Goal: Task Accomplishment & Management: Manage account settings

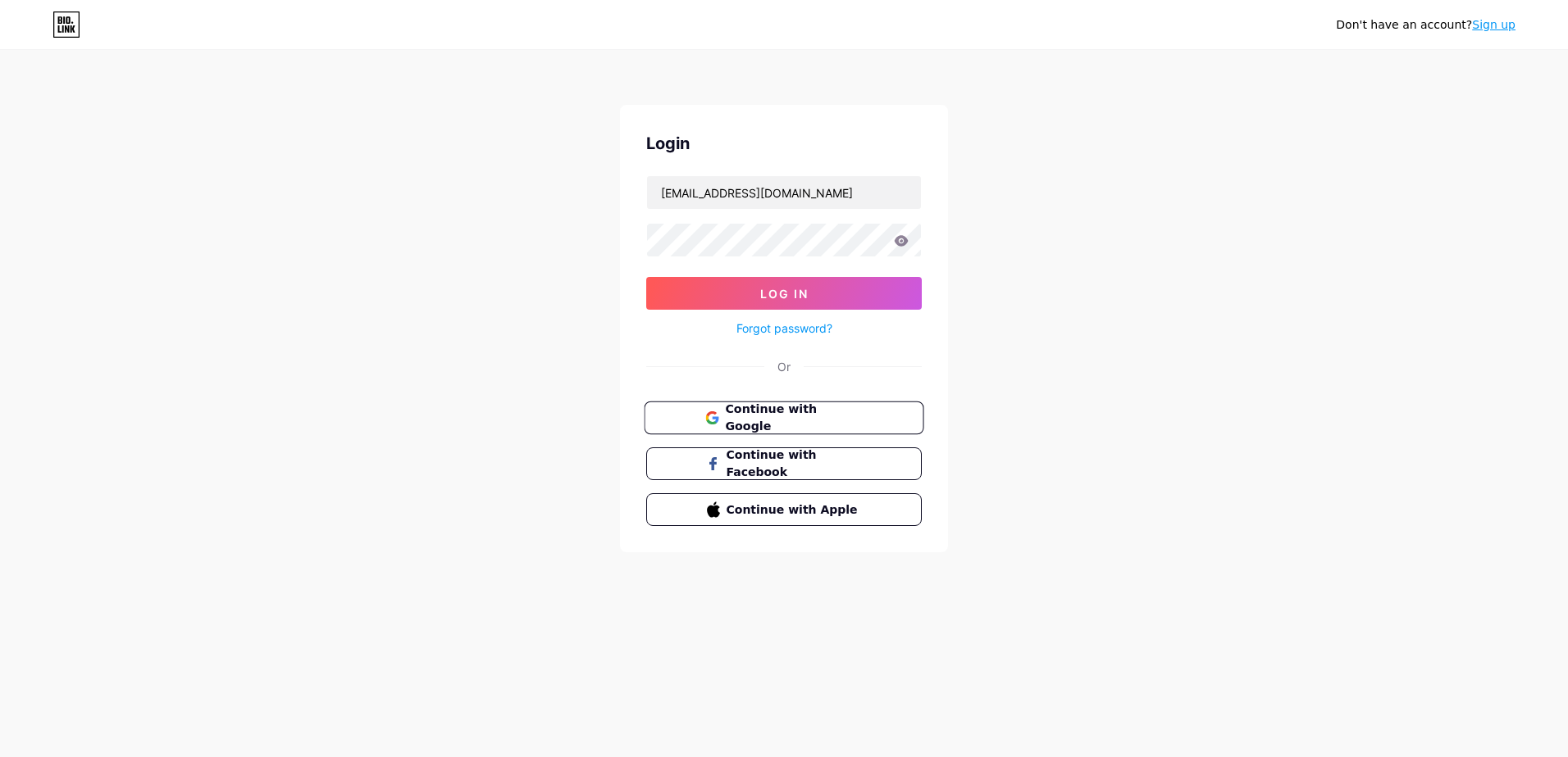
click at [774, 424] on span "Continue with Google" at bounding box center [793, 418] width 137 height 35
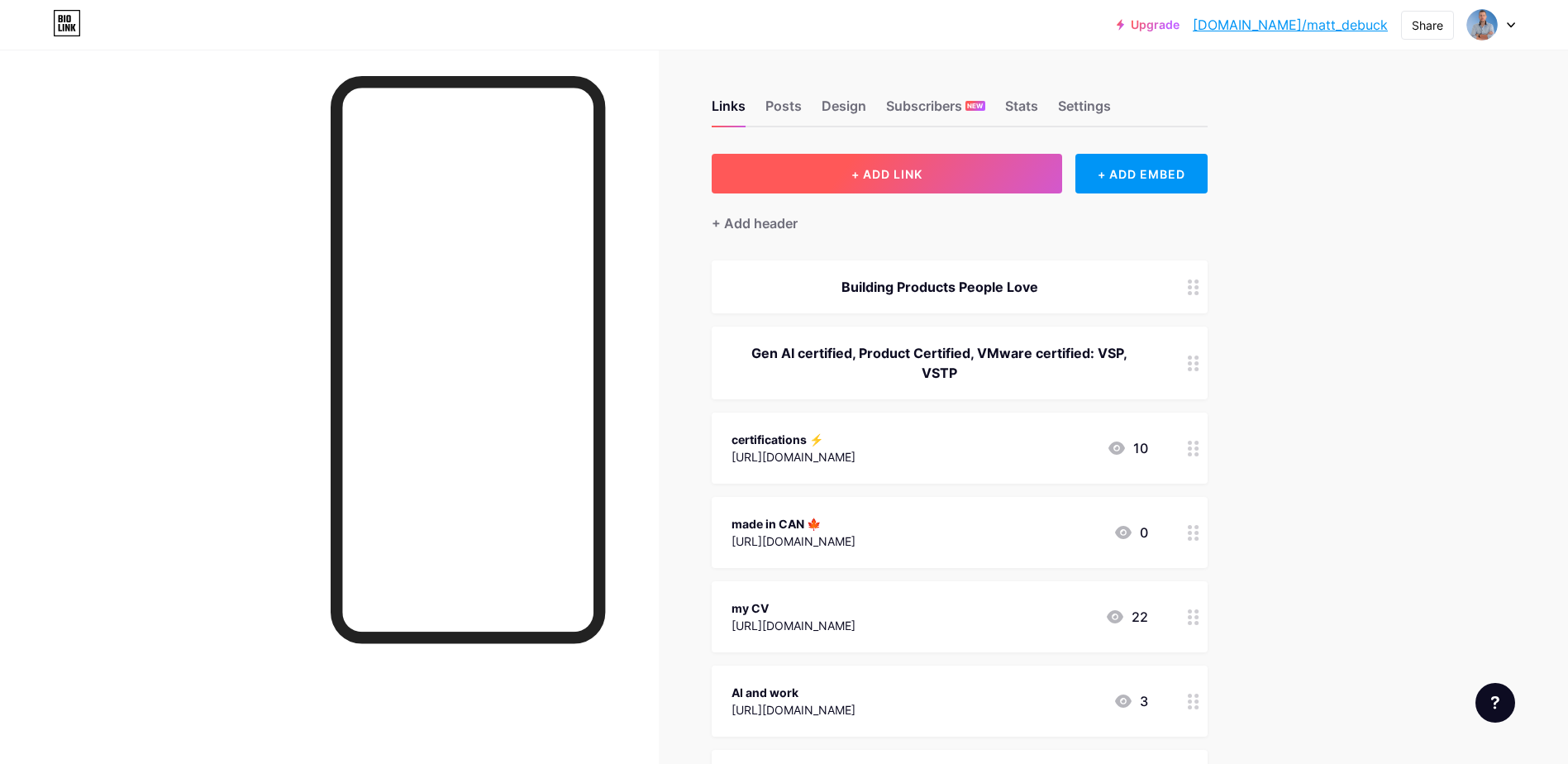
click at [947, 166] on button "+ ADD LINK" at bounding box center [887, 174] width 352 height 40
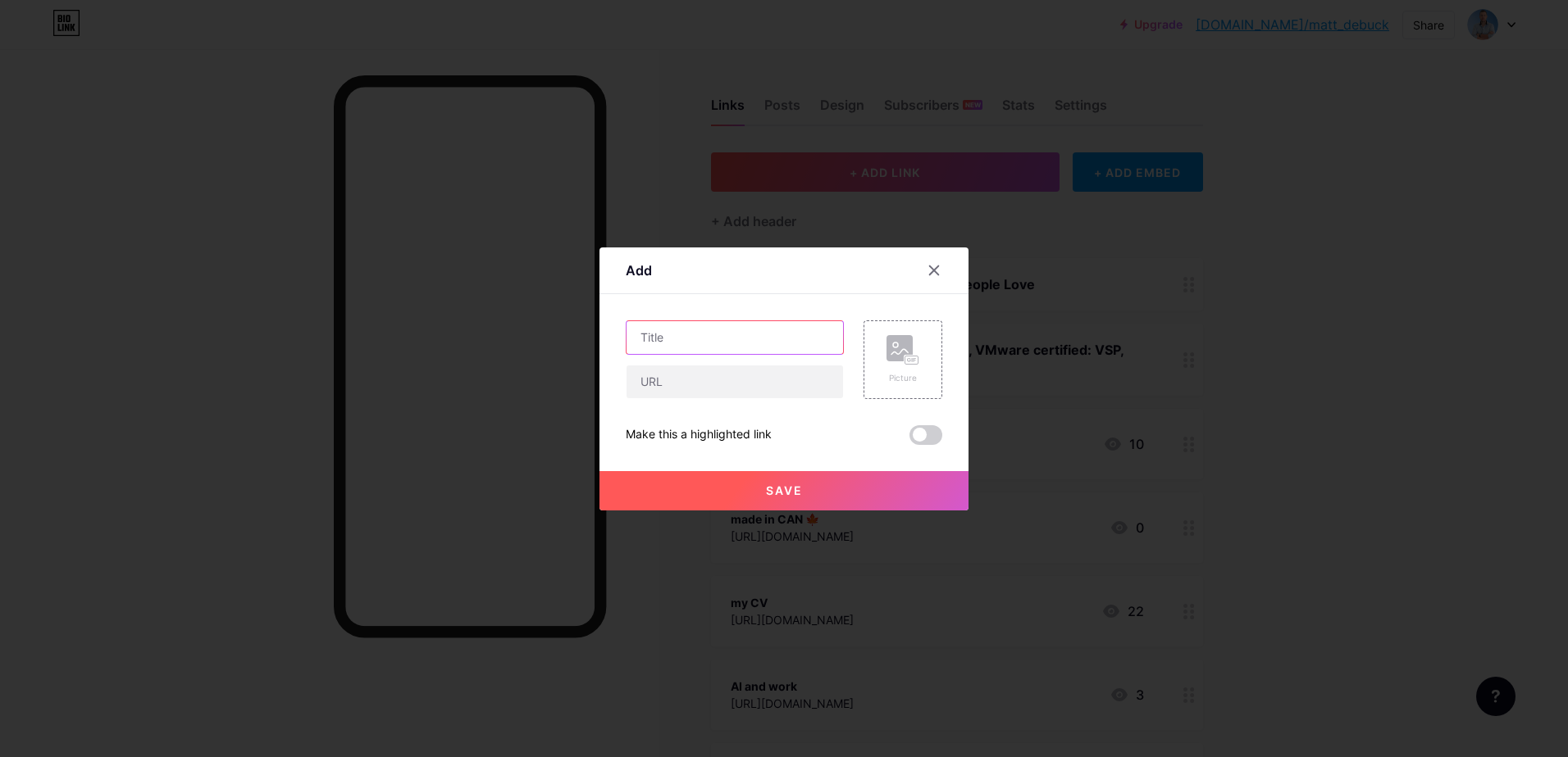
click at [729, 343] on input "text" at bounding box center [735, 338] width 217 height 33
click at [695, 334] on input "Product FeedBack consulting" at bounding box center [735, 338] width 217 height 33
click at [739, 336] on input "Product Feedback consulting" at bounding box center [735, 338] width 217 height 33
type input "Product Feedback Consulting"
click at [712, 368] on input "text" at bounding box center [735, 382] width 217 height 33
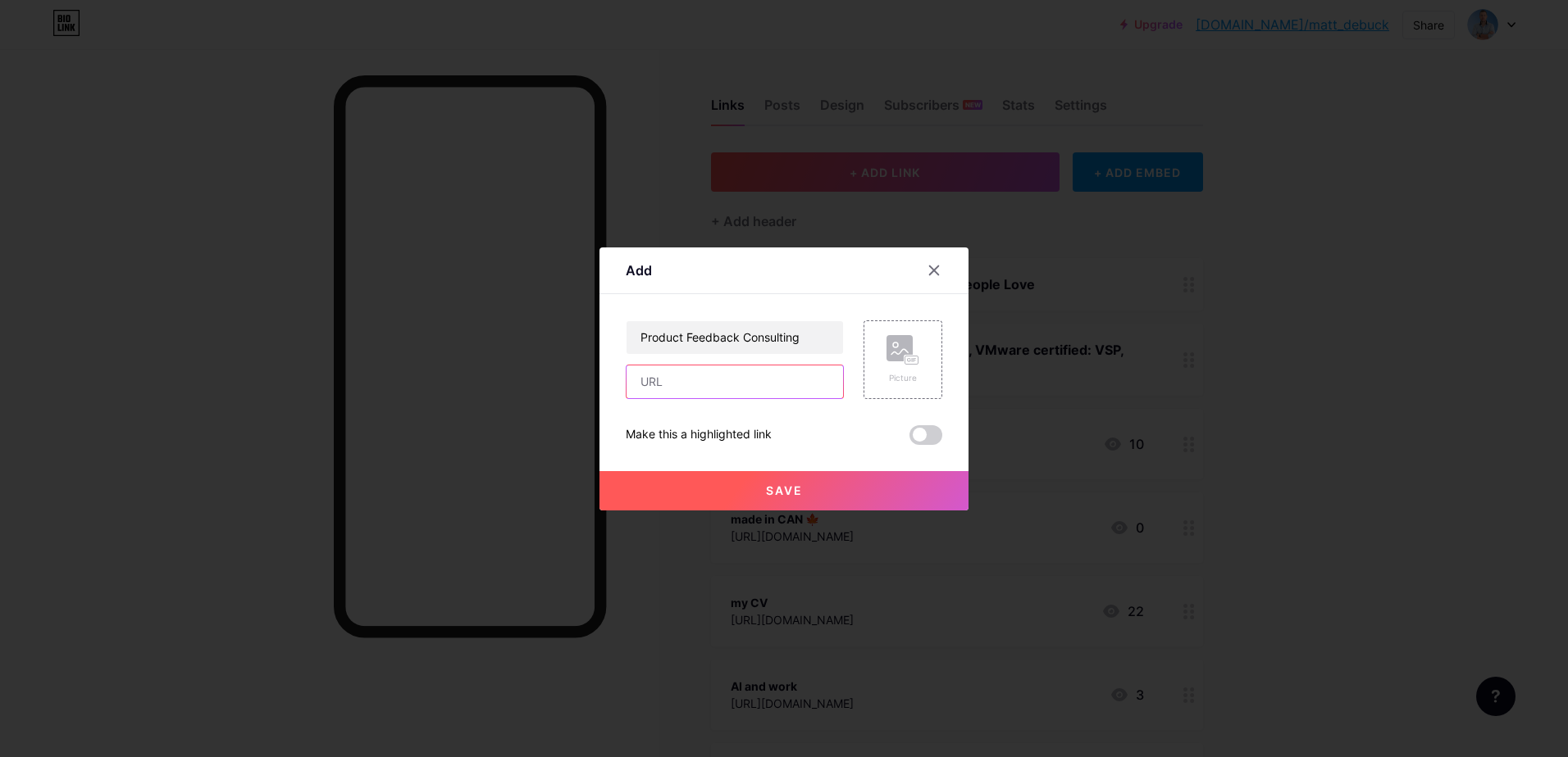
paste input "[URL][DOMAIN_NAME]"
type input "[URL][DOMAIN_NAME]"
click at [770, 486] on span "Save" at bounding box center [784, 490] width 37 height 14
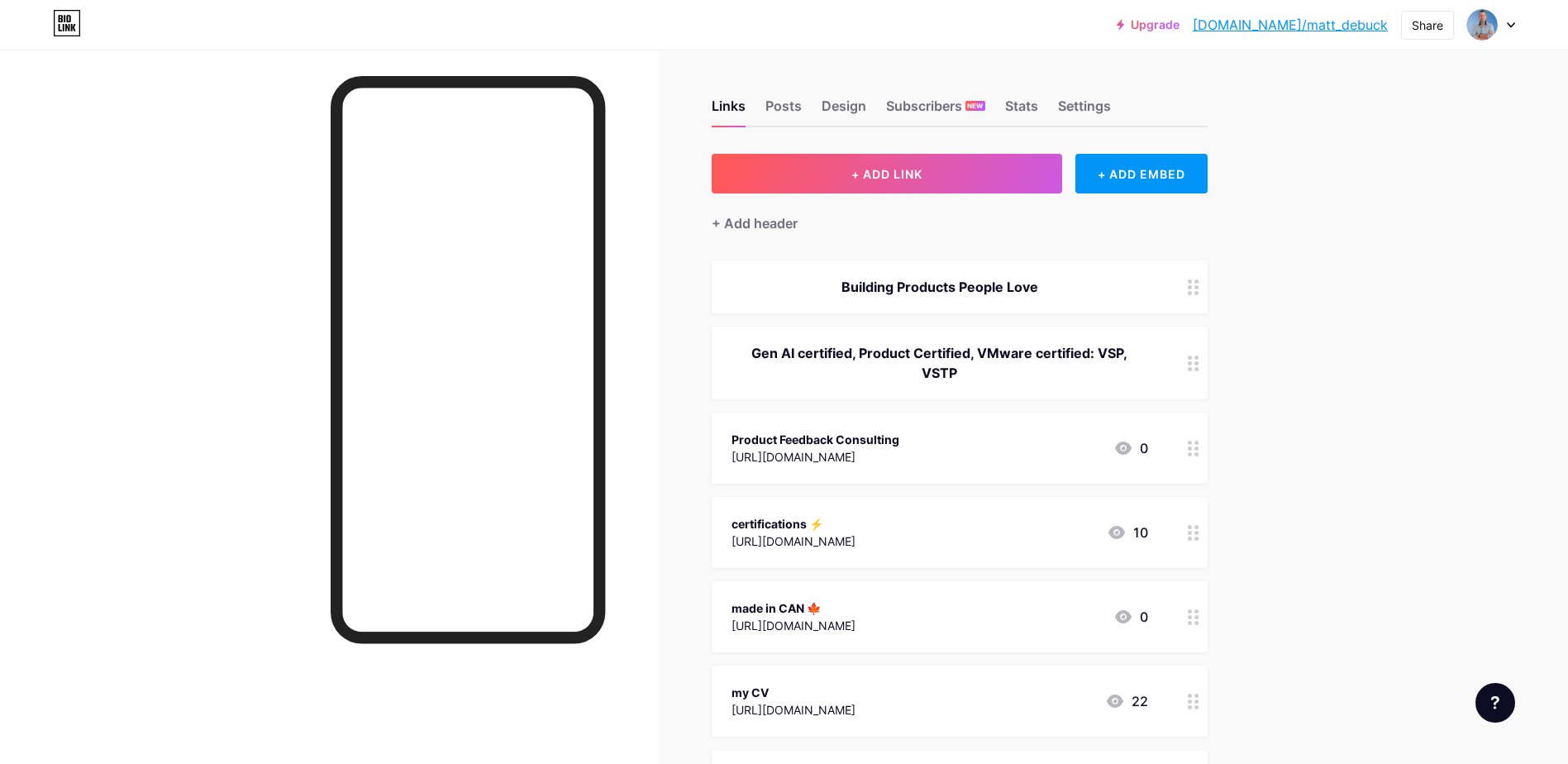
click at [899, 442] on div "Product Feedback Consulting" at bounding box center [815, 439] width 168 height 17
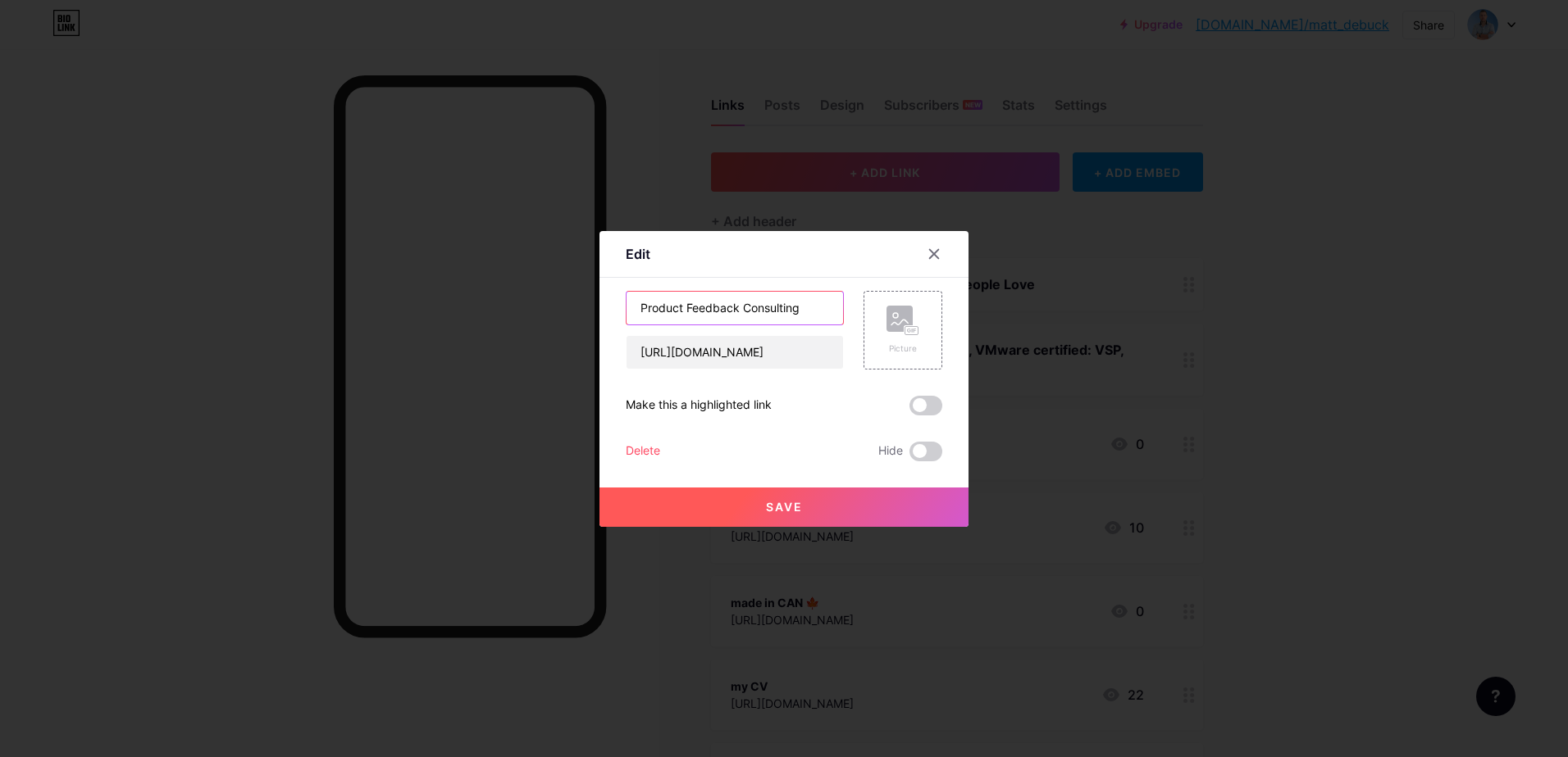
click at [633, 304] on input "Product Feedback Consulting" at bounding box center [735, 308] width 217 height 33
paste input "📊"
type input "📊 Product Feedback Consulting"
click at [792, 505] on span "Save" at bounding box center [784, 506] width 37 height 14
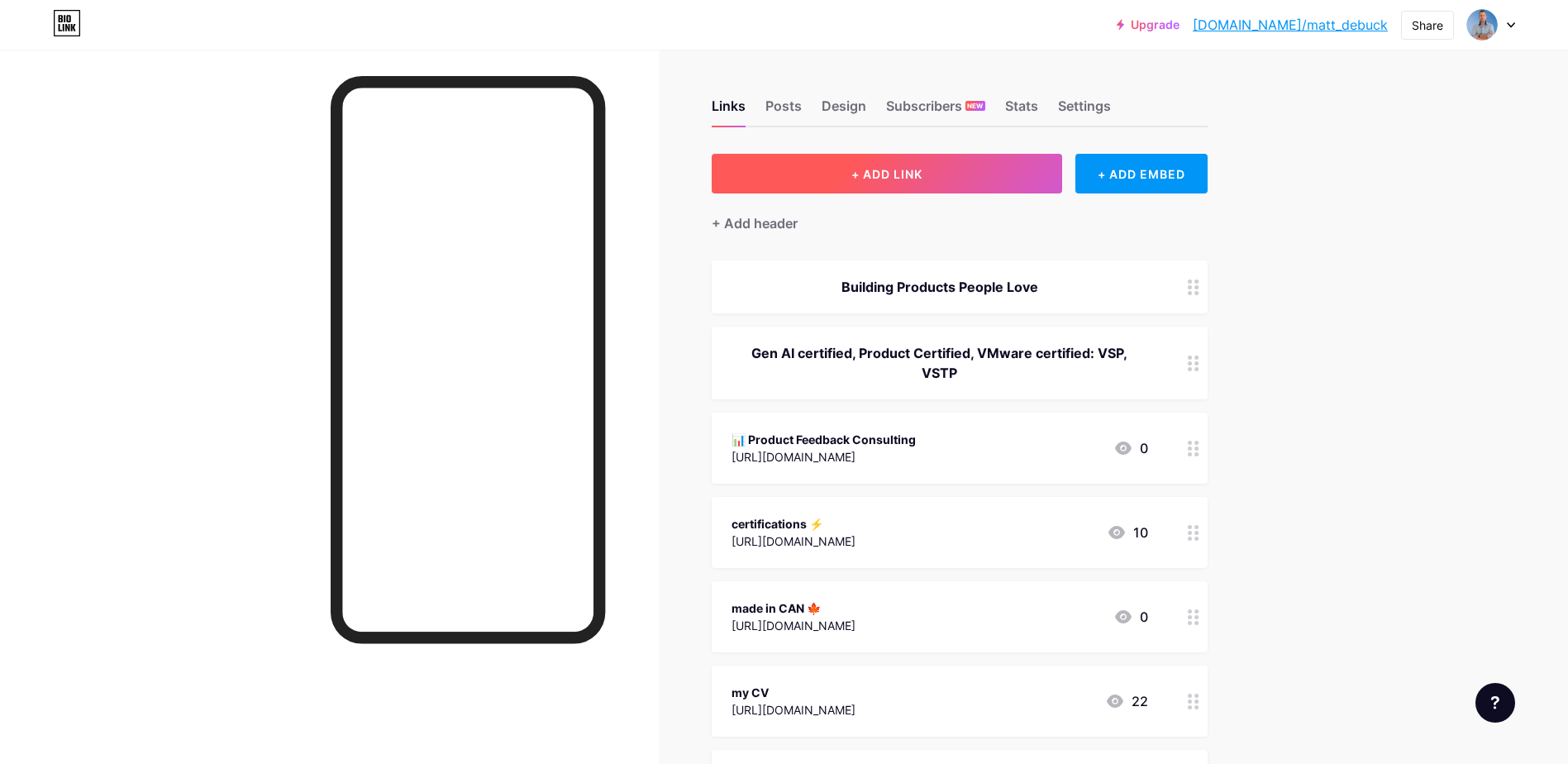
click at [951, 168] on button "+ ADD LINK" at bounding box center [887, 174] width 352 height 40
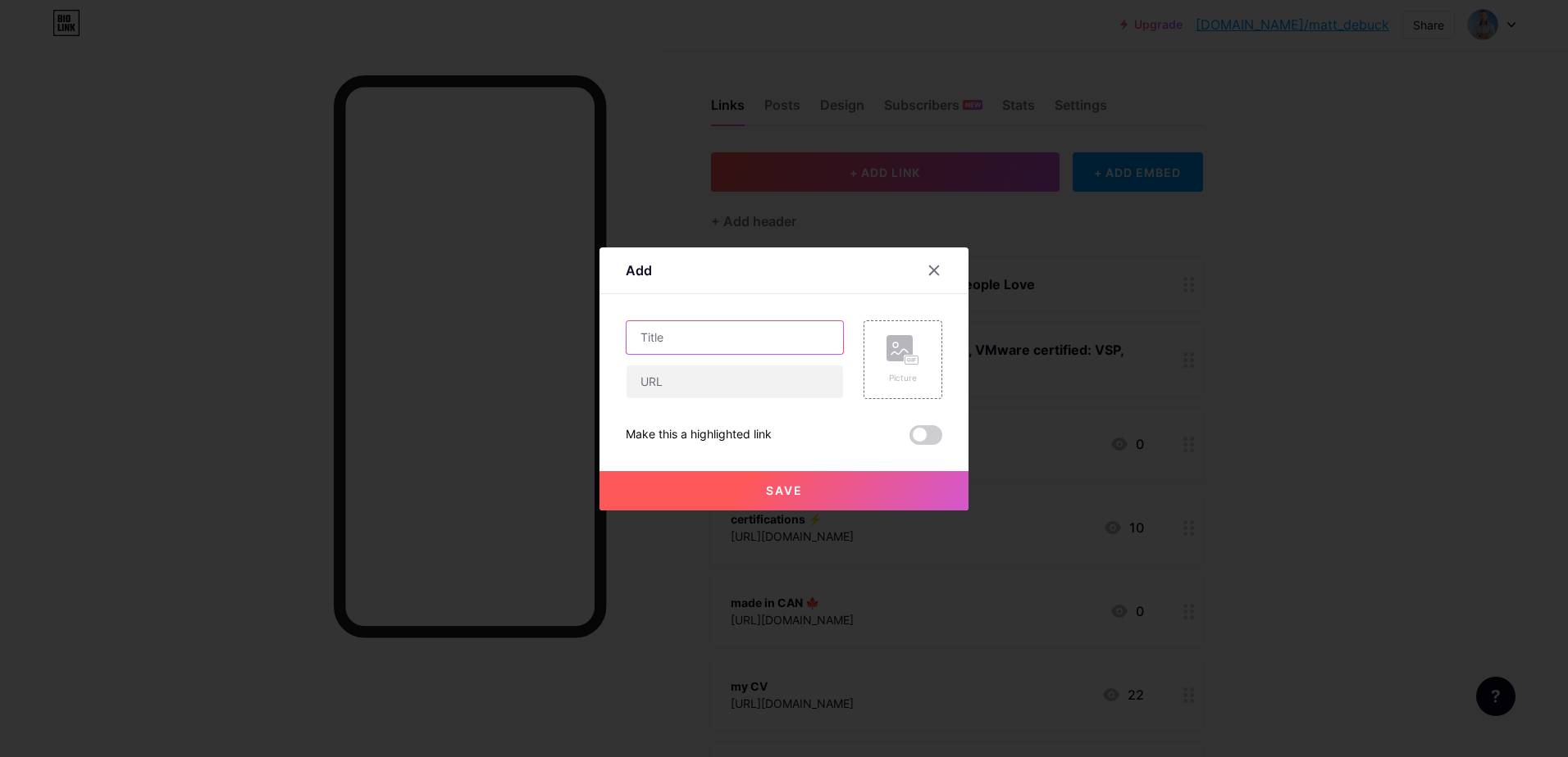
click at [656, 343] on input "text" at bounding box center [735, 338] width 217 height 33
paste input "Product Management"
click at [717, 391] on input "text" at bounding box center [735, 382] width 217 height 33
click at [633, 334] on input "Product Management Consulting" at bounding box center [735, 338] width 217 height 33
paste input "✨"
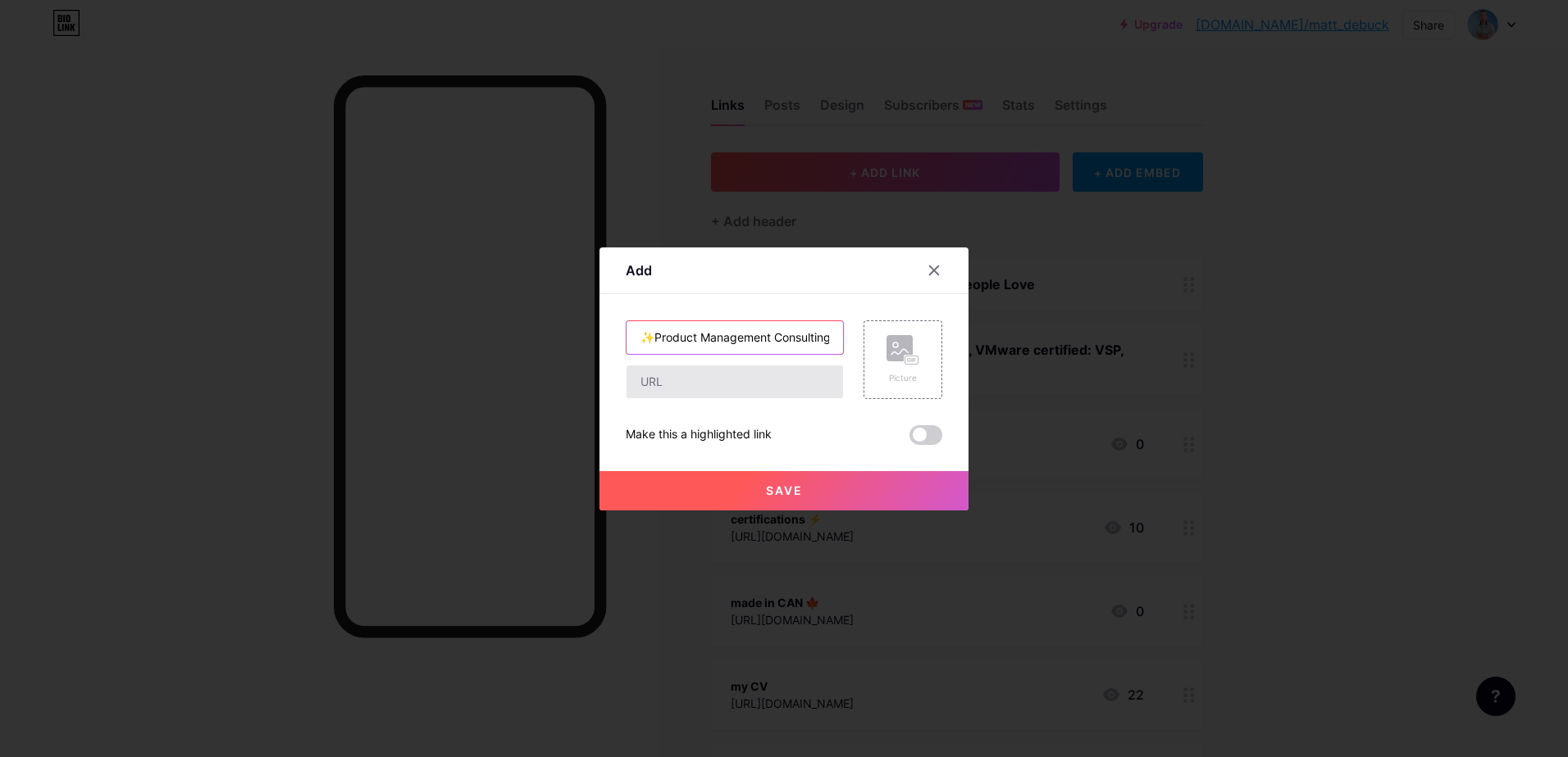
type input "✨Product Management Consulting"
click at [687, 385] on input "text" at bounding box center [735, 382] width 217 height 33
drag, startPoint x: 781, startPoint y: 332, endPoint x: 981, endPoint y: 338, distance: 200.1
click at [981, 338] on div "Add Content YouTube Play YouTube video without leaving your page. ADD Vimeo Pla…" at bounding box center [784, 378] width 1568 height 757
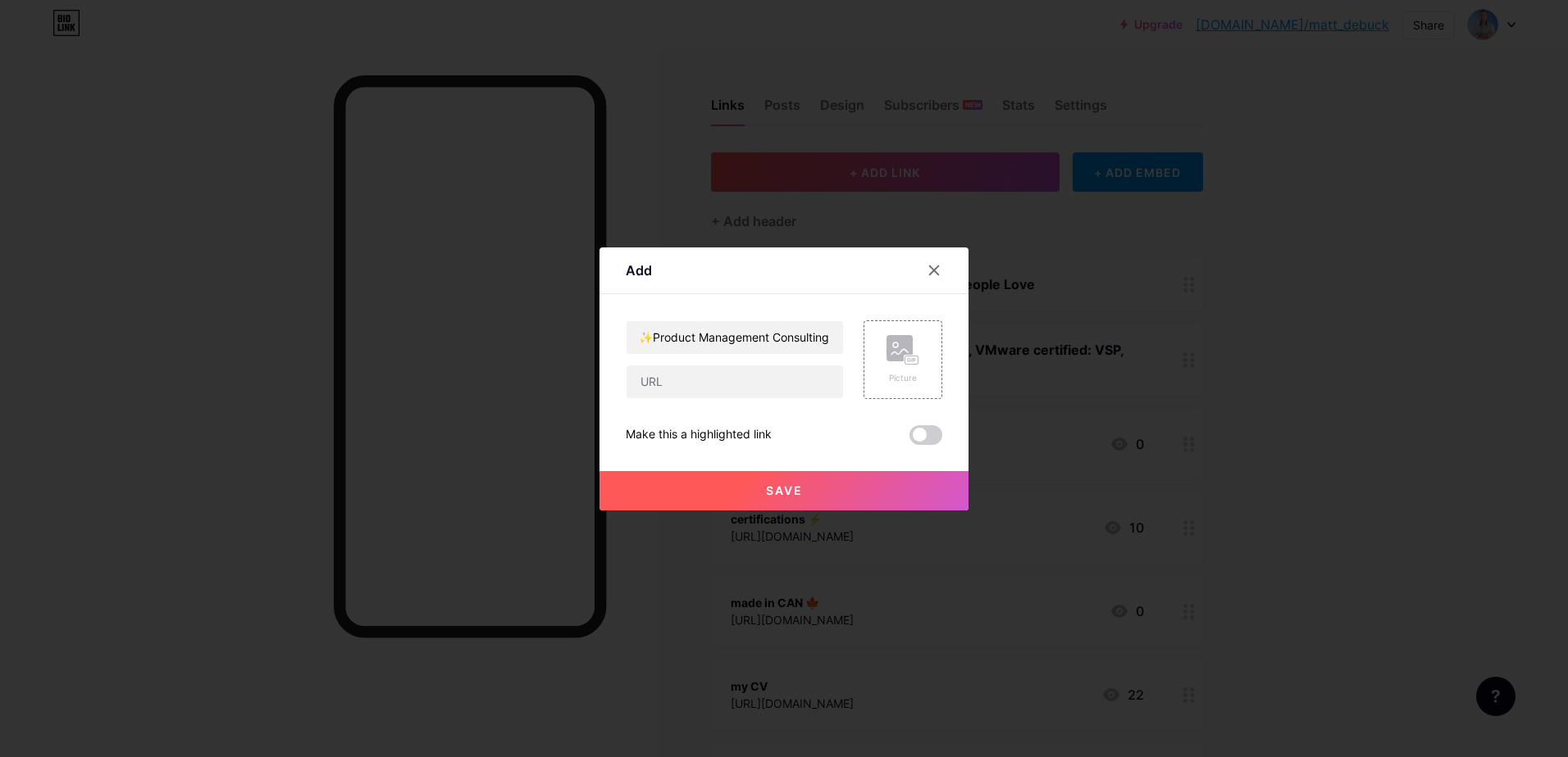
click at [690, 399] on div "✨Product Management Consulting Picture Make this a highlighted link Save" at bounding box center [784, 383] width 316 height 125
click at [681, 385] on input "text" at bounding box center [735, 382] width 217 height 33
paste input "[URL][DOMAIN_NAME]"
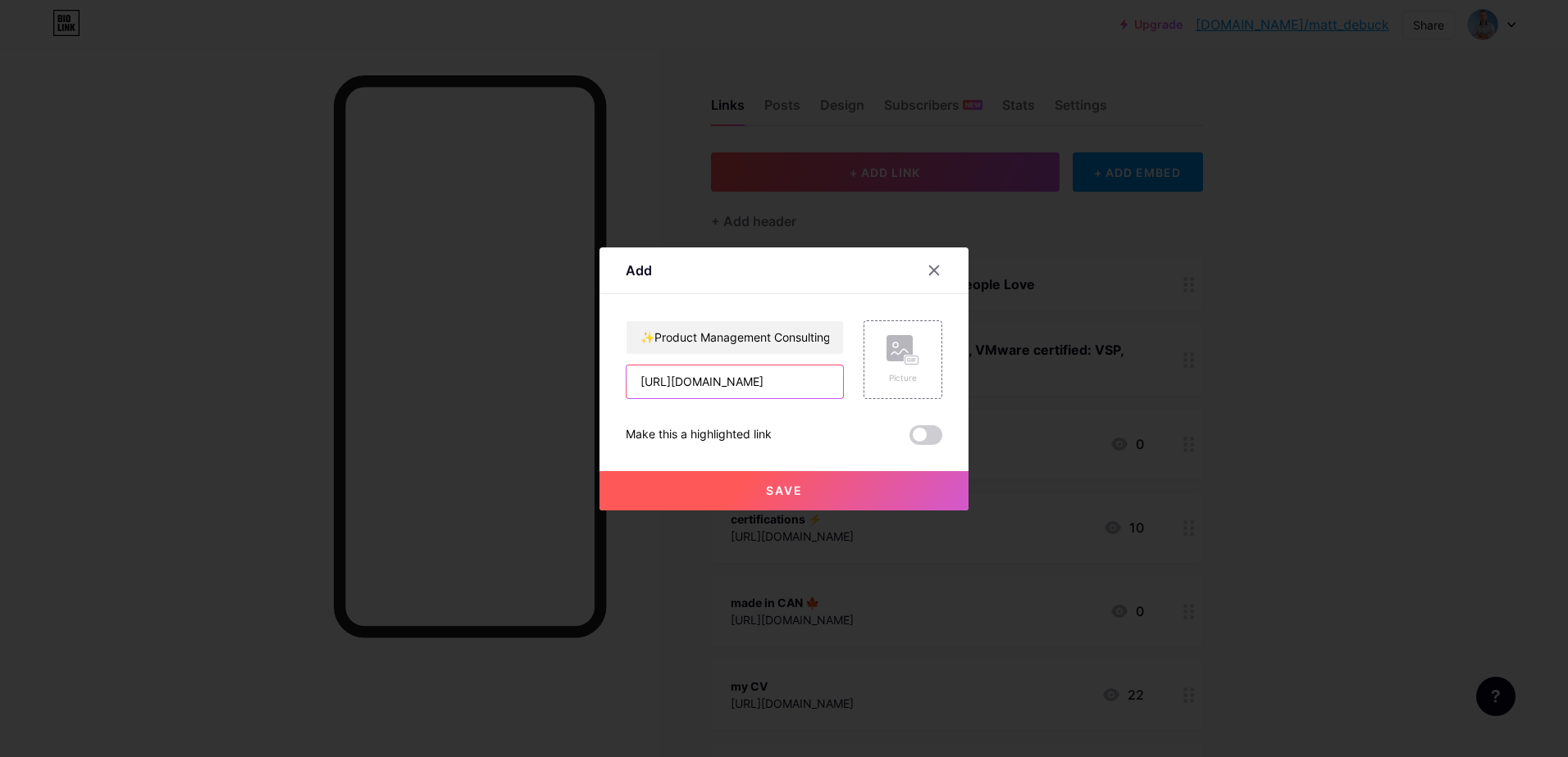
type input "[URL][DOMAIN_NAME]"
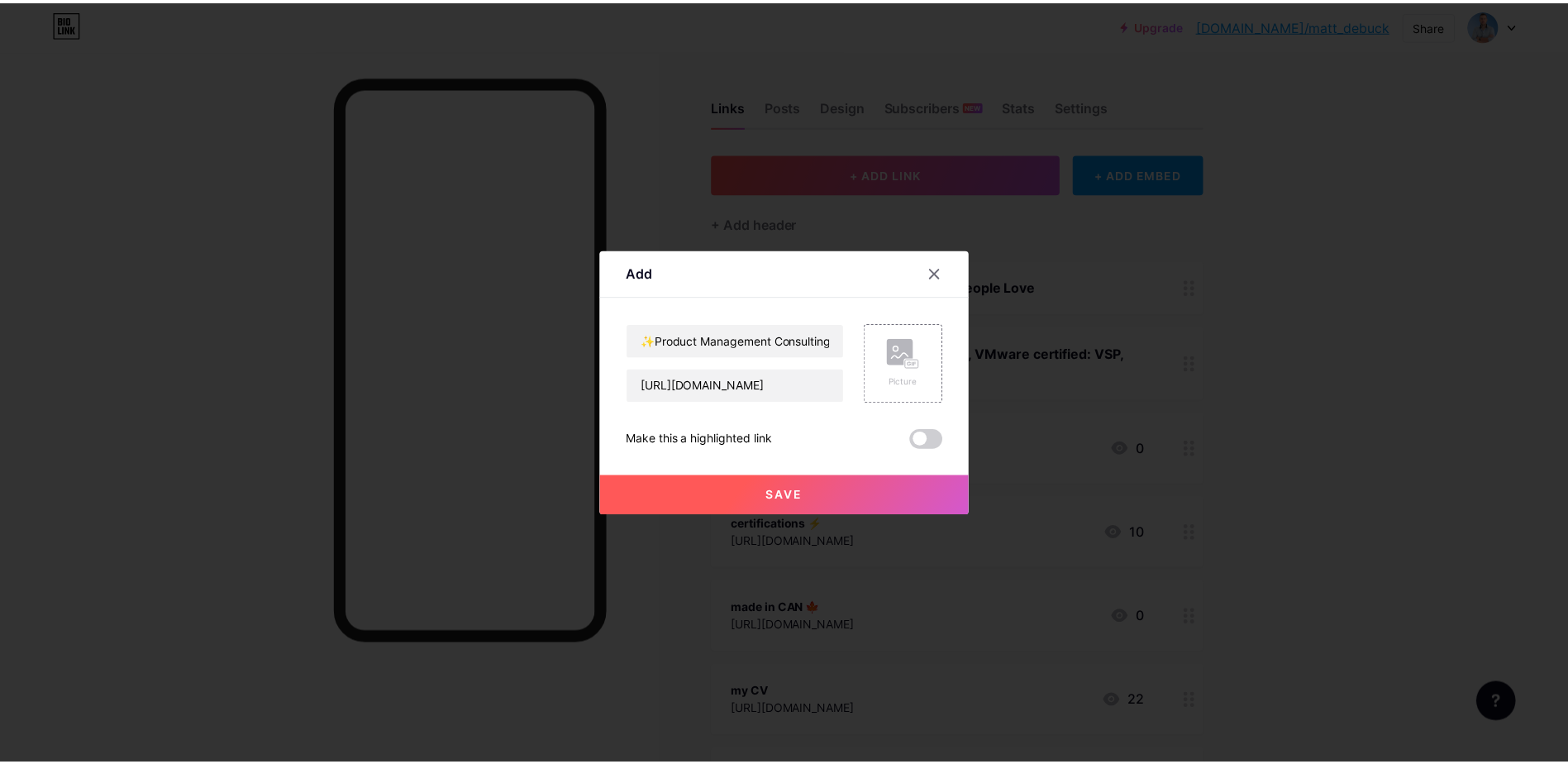
scroll to position [0, 0]
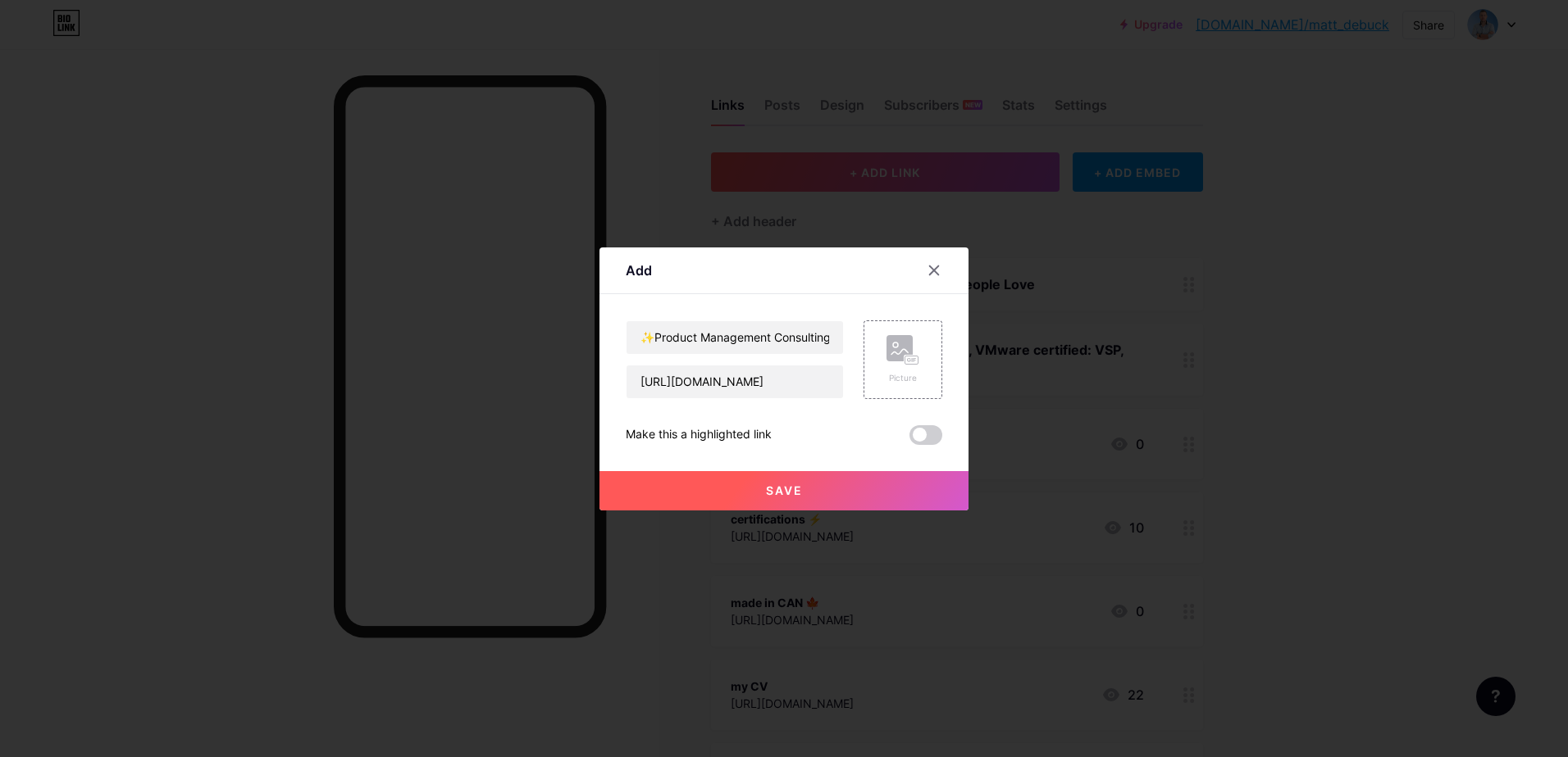
click at [732, 493] on button "Save" at bounding box center [784, 491] width 369 height 40
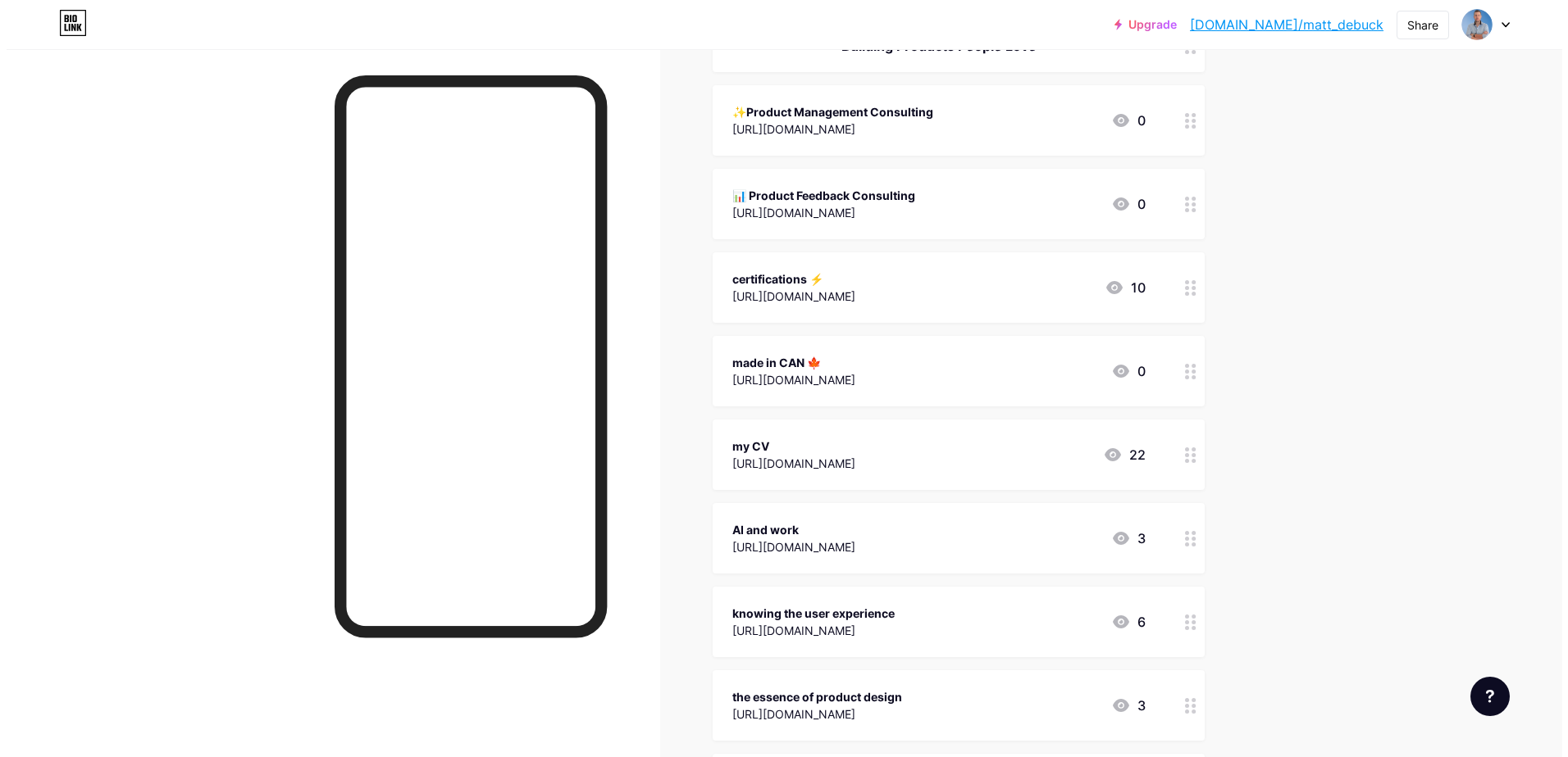
scroll to position [322, 0]
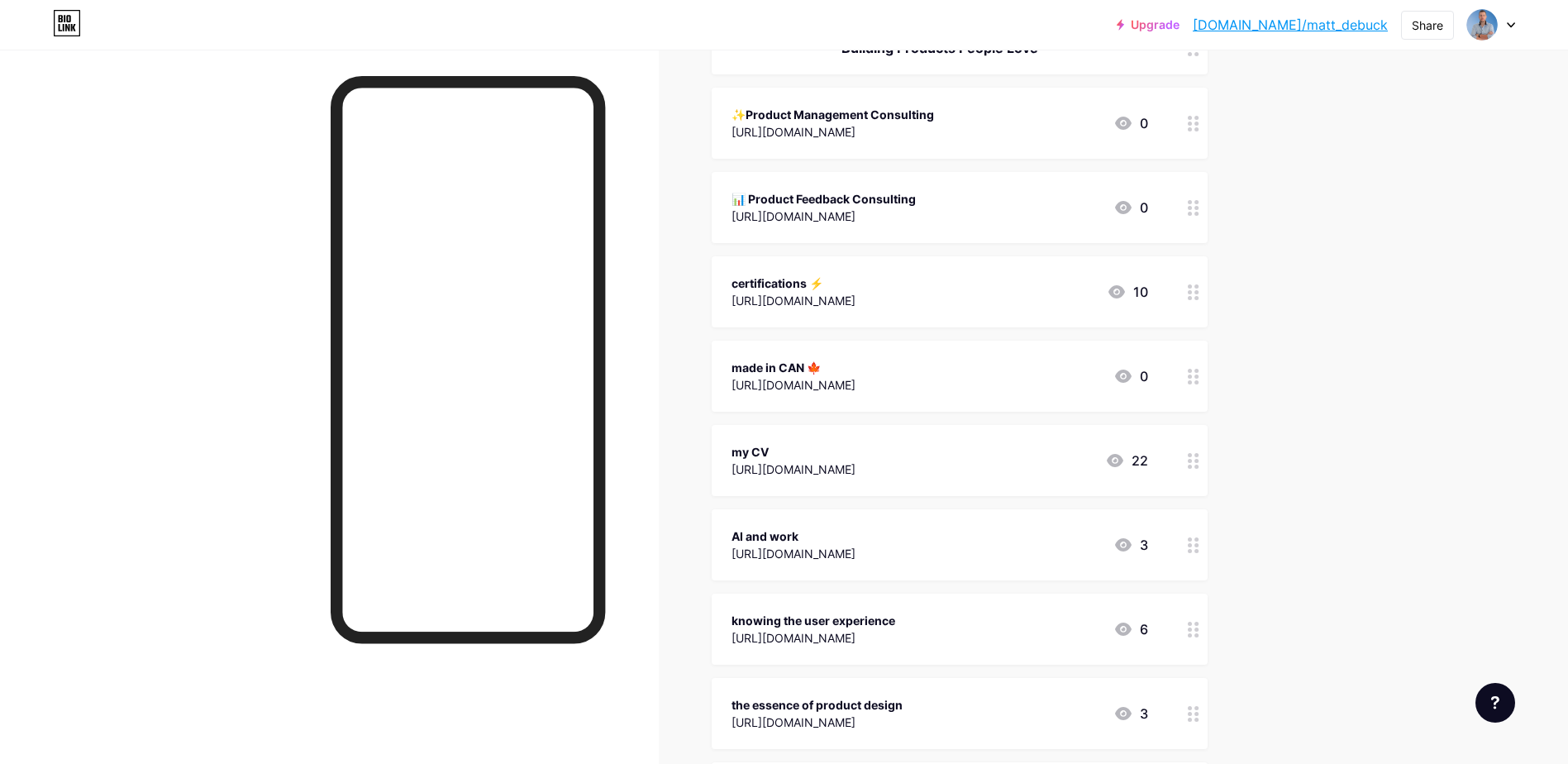
click at [916, 191] on div "📊 Product Feedback Consulting" at bounding box center [824, 199] width 184 height 17
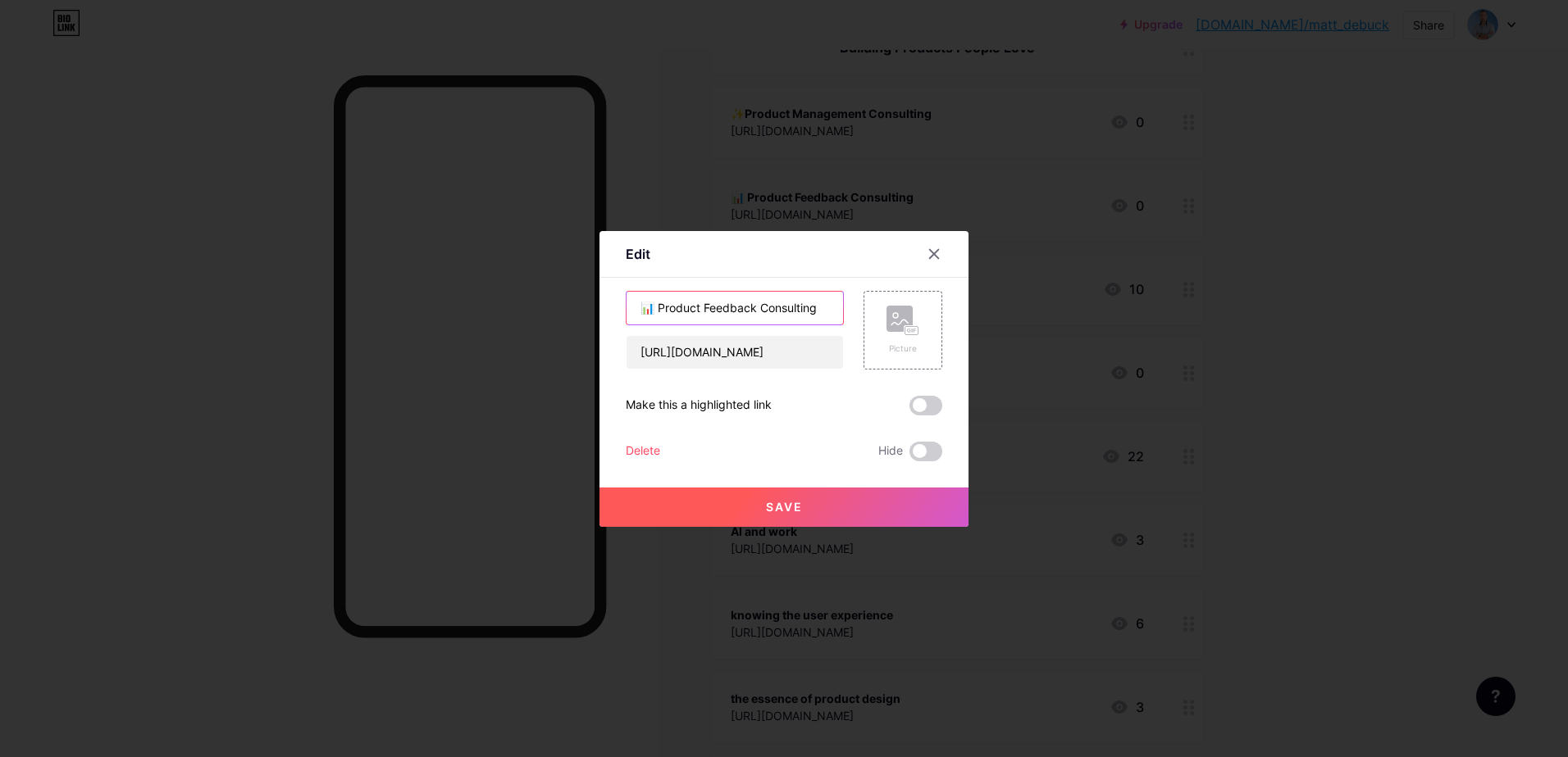
click at [754, 302] on input "📊 Product Feedback Consulting" at bounding box center [735, 308] width 217 height 33
click at [755, 304] on input "📊 Product Feedback Consulting" at bounding box center [735, 308] width 217 height 33
type input "📊 Product Feedback - Hire Me"
click at [775, 509] on span "Save" at bounding box center [784, 506] width 37 height 14
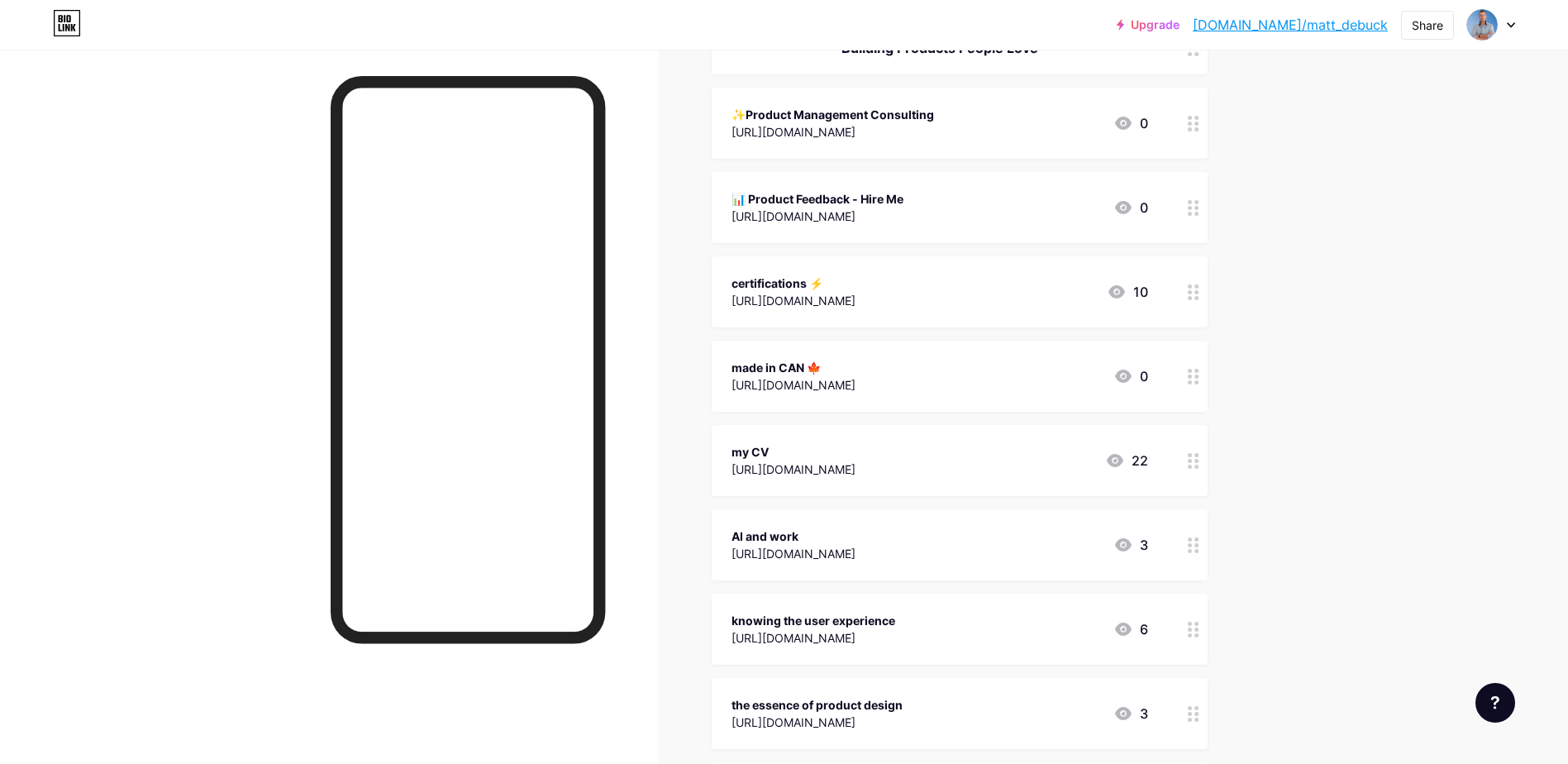
click at [862, 114] on div "✨Product Management Consulting" at bounding box center [833, 114] width 202 height 17
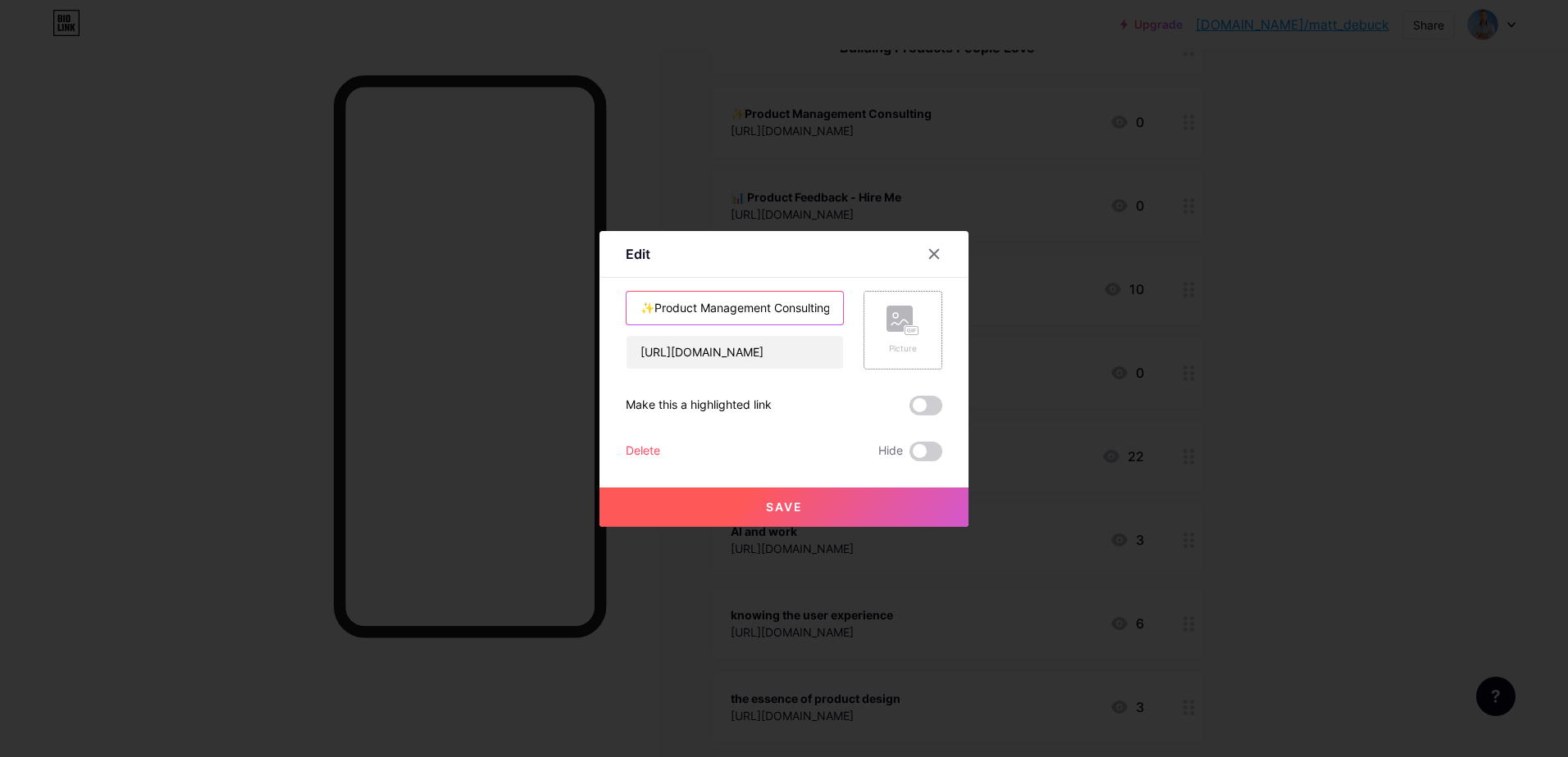
scroll to position [0, 5]
drag, startPoint x: 770, startPoint y: 312, endPoint x: 925, endPoint y: 299, distance: 155.5
click at [925, 299] on div "✨Product Management Consulting [URL][DOMAIN_NAME] Picture" at bounding box center [784, 330] width 316 height 79
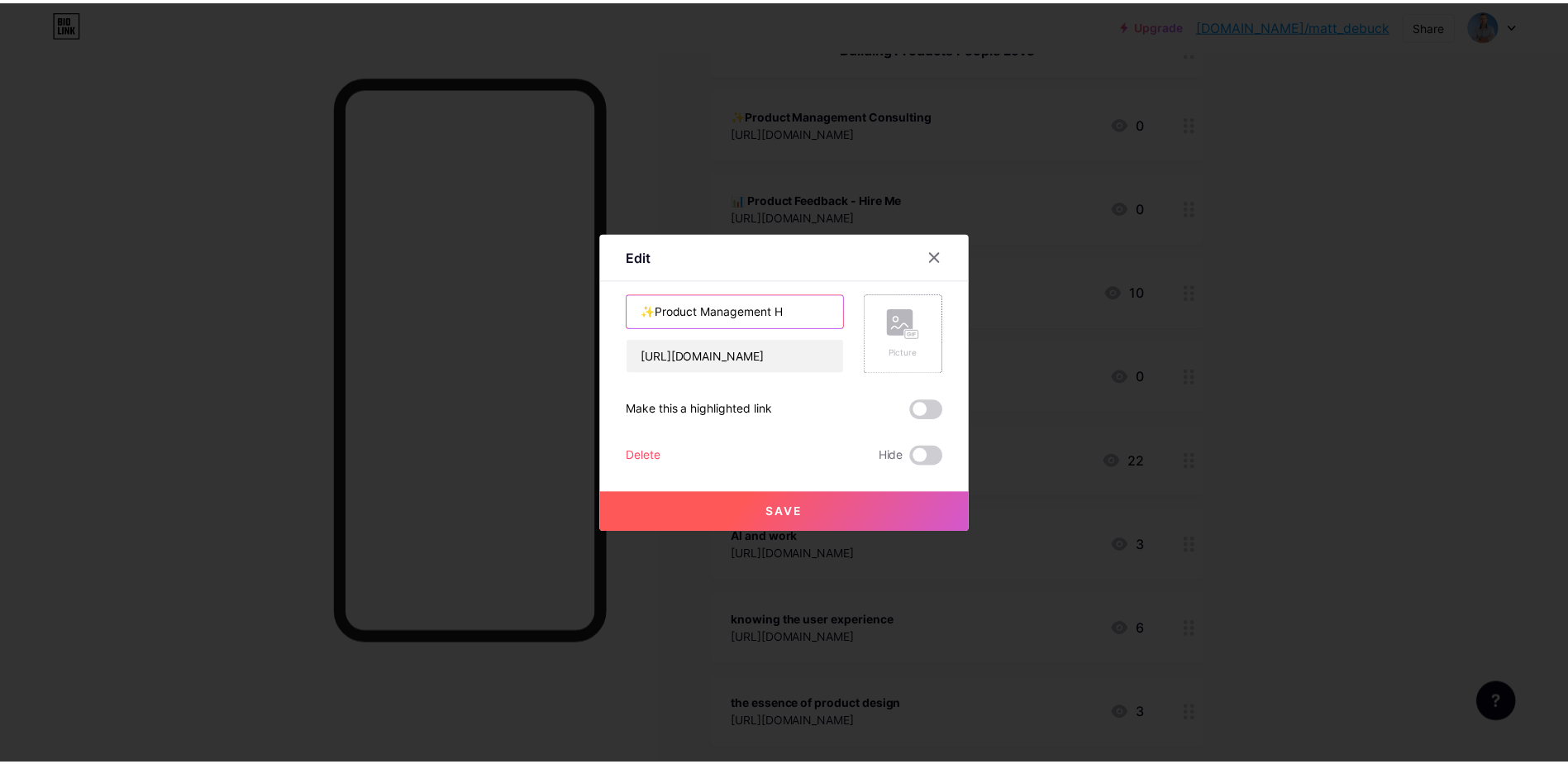
scroll to position [0, 0]
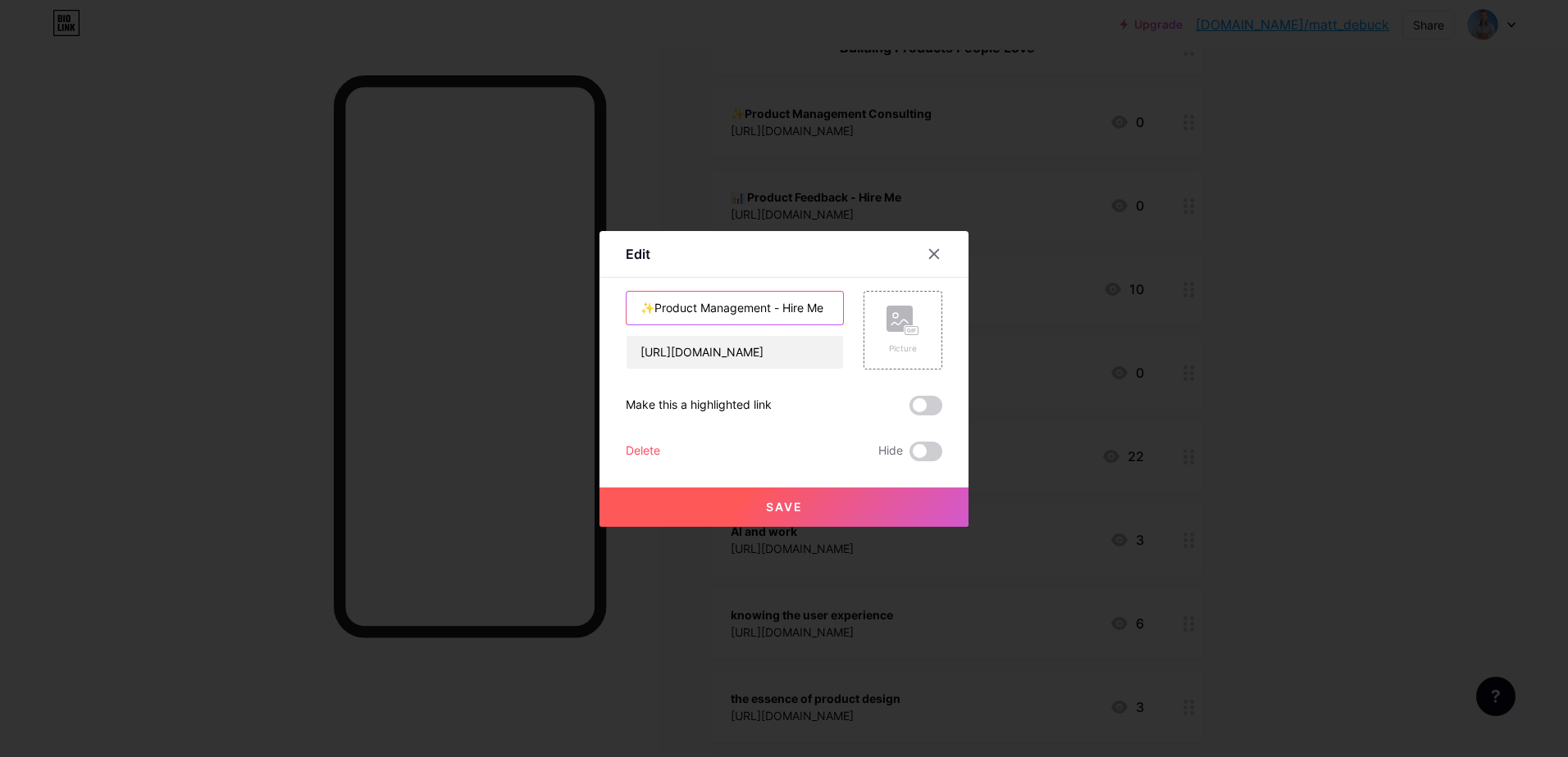
type input "✨Product Management - Hire Me"
click at [692, 496] on button "Save" at bounding box center [784, 508] width 369 height 40
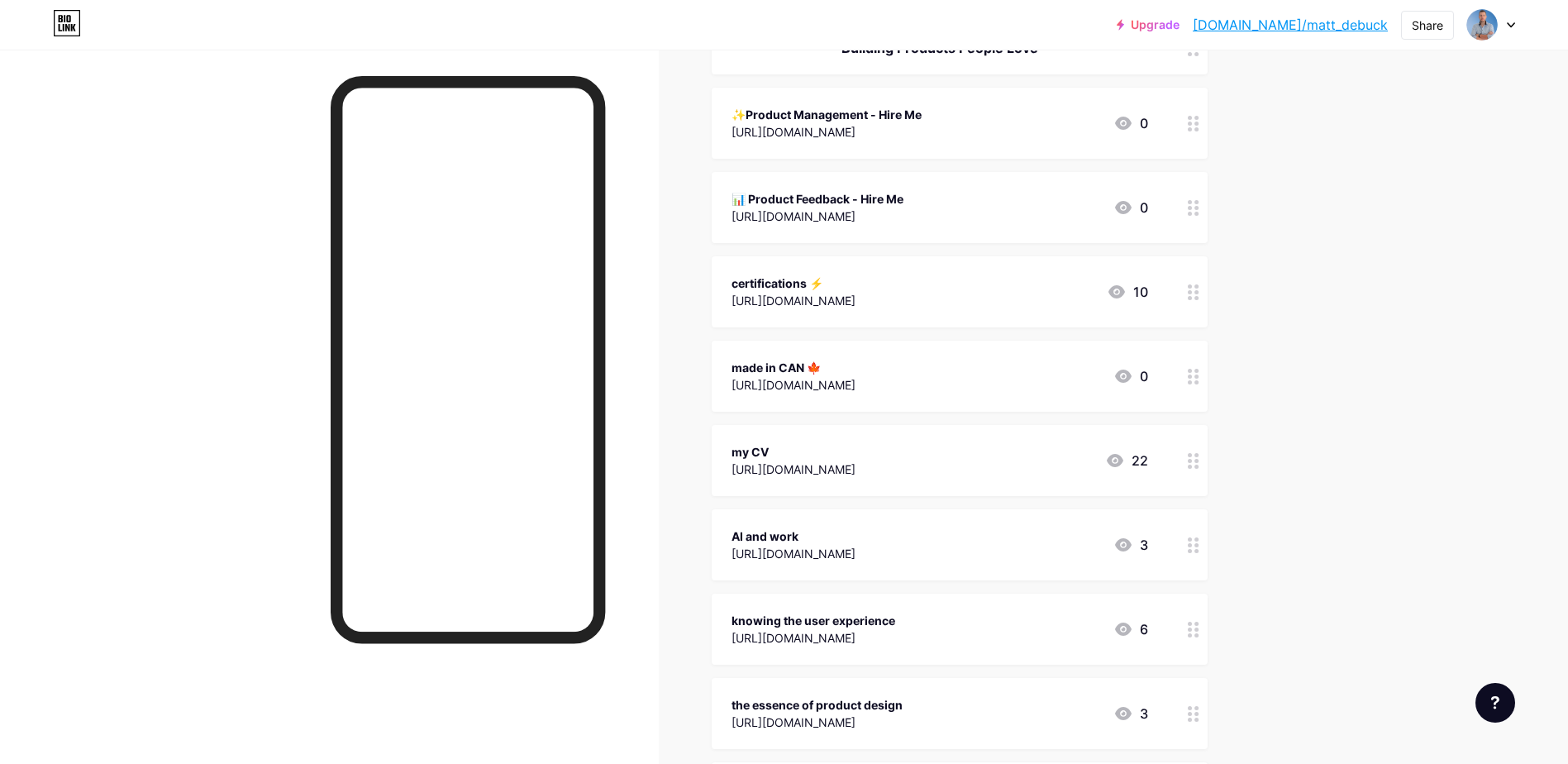
click at [683, 26] on div "Upgrade [DOMAIN_NAME]/matt_d... [DOMAIN_NAME]/[PERSON_NAME] Switch accounts [PE…" at bounding box center [784, 25] width 1568 height 30
